Goal: Task Accomplishment & Management: Manage account settings

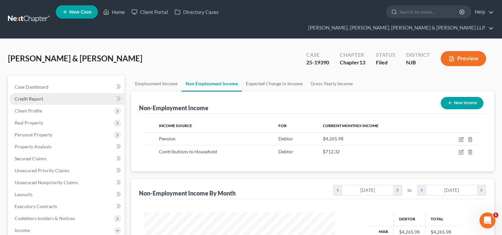
scroll to position [118, 204]
click at [120, 14] on link "Home" at bounding box center [114, 12] width 28 height 12
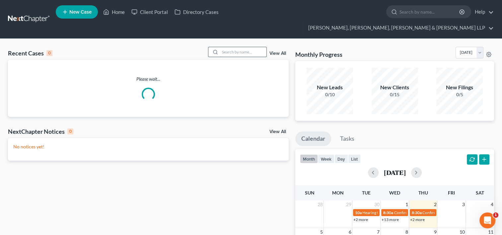
click at [226, 47] on input "search" at bounding box center [243, 52] width 46 height 10
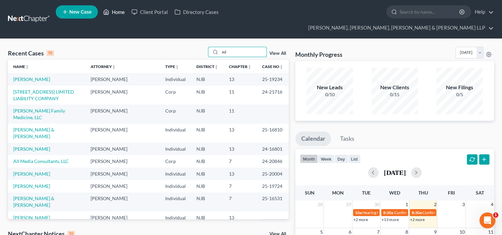
type input "ed"
click at [125, 11] on link "Home" at bounding box center [114, 12] width 28 height 12
click at [123, 12] on link "Home" at bounding box center [114, 12] width 28 height 12
click at [121, 13] on link "Home" at bounding box center [114, 12] width 28 height 12
drag, startPoint x: 121, startPoint y: 13, endPoint x: 148, endPoint y: 4, distance: 28.6
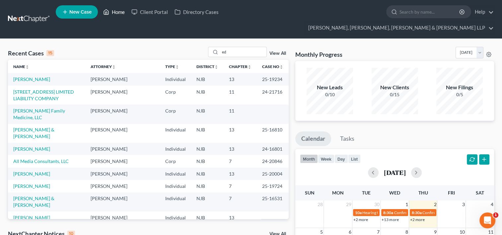
click at [121, 13] on link "Home" at bounding box center [114, 12] width 28 height 12
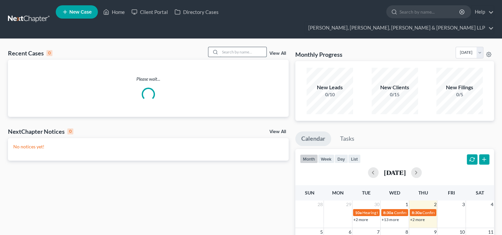
click at [230, 47] on input "search" at bounding box center [243, 52] width 46 height 10
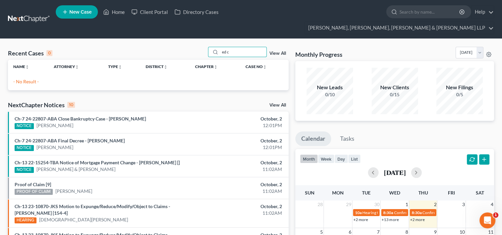
type input "ed c"
click at [198, 78] on p "- No Result -" at bounding box center [148, 81] width 270 height 7
click at [141, 47] on div "Recent Cases 0 ed c View All" at bounding box center [148, 53] width 281 height 13
click at [118, 12] on link "Home" at bounding box center [114, 12] width 28 height 12
click at [117, 13] on link "Home" at bounding box center [114, 12] width 28 height 12
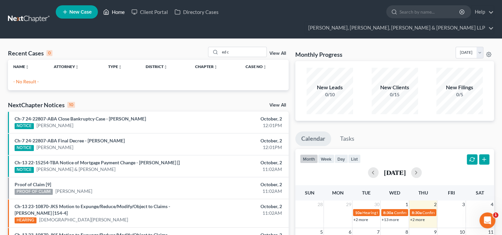
click at [117, 13] on link "Home" at bounding box center [114, 12] width 28 height 12
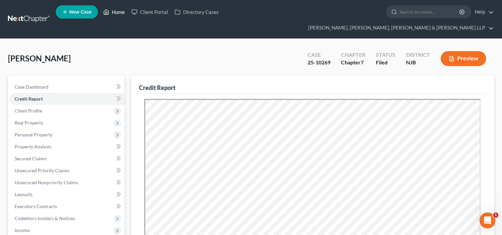
click at [122, 15] on link "Home" at bounding box center [114, 12] width 28 height 12
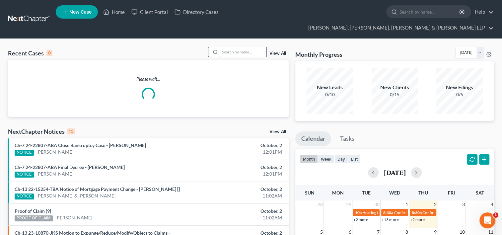
click at [232, 47] on input "search" at bounding box center [243, 52] width 46 height 10
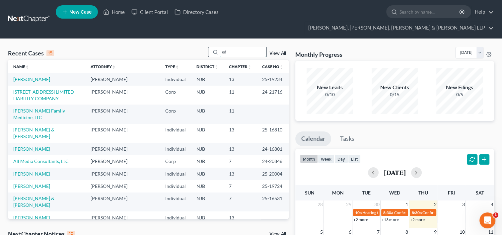
click at [230, 47] on input "ed" at bounding box center [243, 52] width 46 height 10
type input "e"
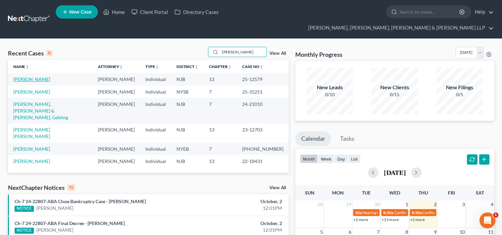
type input "castillo"
click at [22, 76] on link "[PERSON_NAME]" at bounding box center [31, 79] width 37 height 6
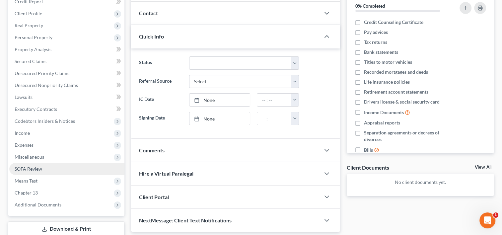
scroll to position [100, 0]
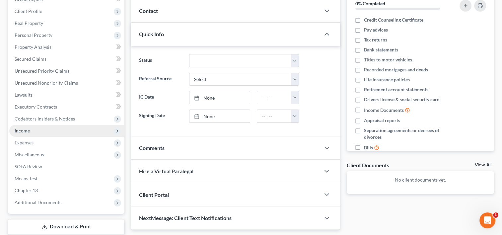
click at [31, 125] on span "Income" at bounding box center [66, 131] width 115 height 12
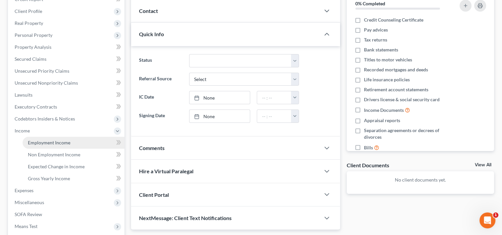
click at [46, 140] on span "Employment Income" at bounding box center [49, 143] width 42 height 6
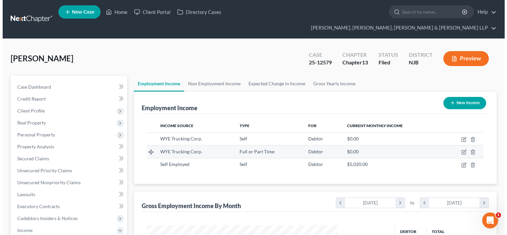
scroll to position [118, 204]
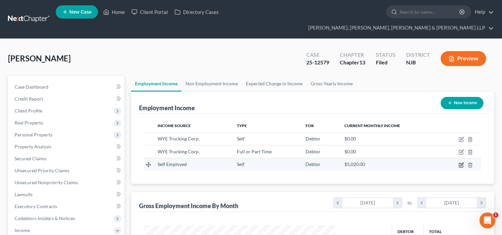
click at [458, 162] on icon "button" at bounding box center [460, 164] width 5 height 5
select select "1"
select select "0"
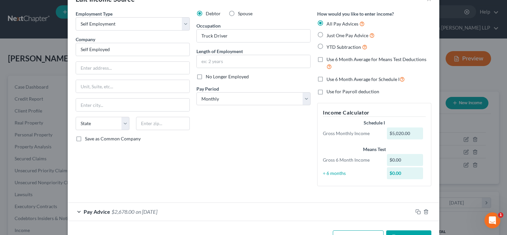
scroll to position [0, 0]
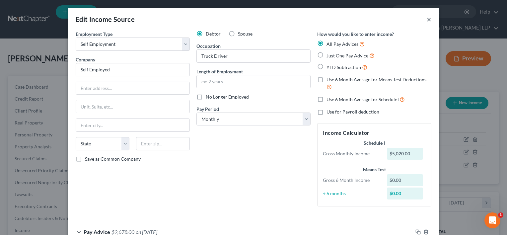
click at [427, 19] on button "×" at bounding box center [429, 19] width 5 height 8
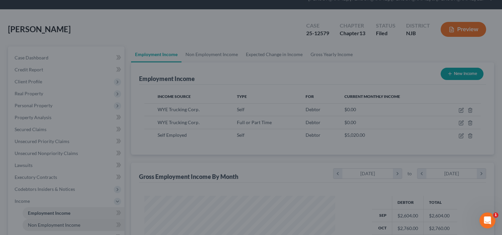
scroll to position [66, 0]
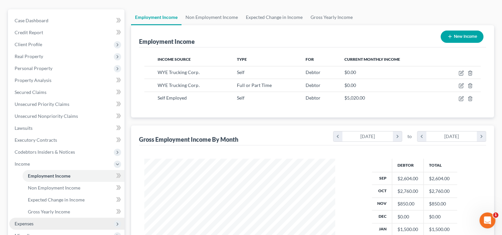
click at [38, 218] on span "Expenses" at bounding box center [66, 224] width 115 height 12
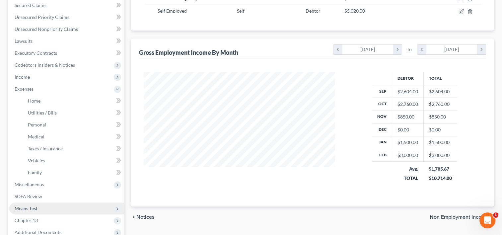
scroll to position [195, 0]
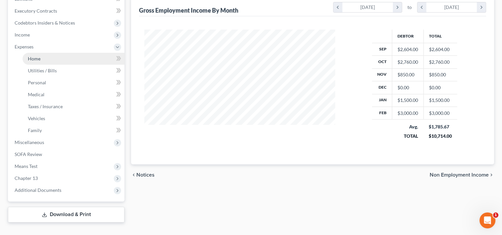
click at [50, 53] on link "Home" at bounding box center [74, 59] width 102 height 12
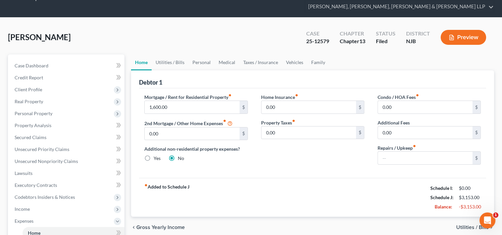
scroll to position [33, 0]
